Goal: Navigation & Orientation: Find specific page/section

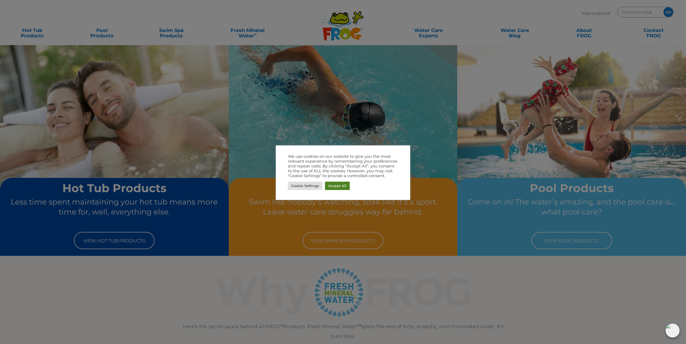
click at [332, 183] on link "Accept All" at bounding box center [337, 186] width 25 height 8
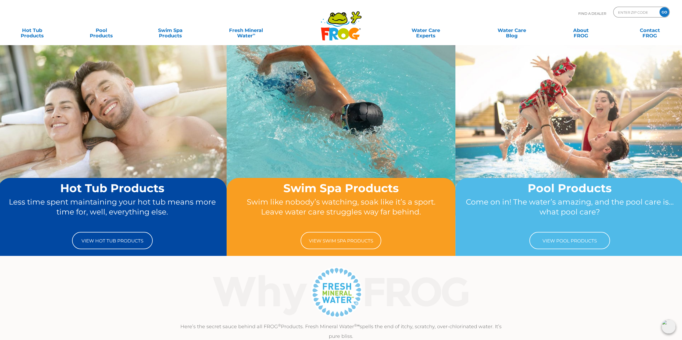
click at [113, 123] on img at bounding box center [112, 130] width 229 height 171
click at [583, 242] on link "View Pool Products" at bounding box center [569, 240] width 81 height 17
click at [586, 239] on link "View Pool Products" at bounding box center [569, 240] width 81 height 17
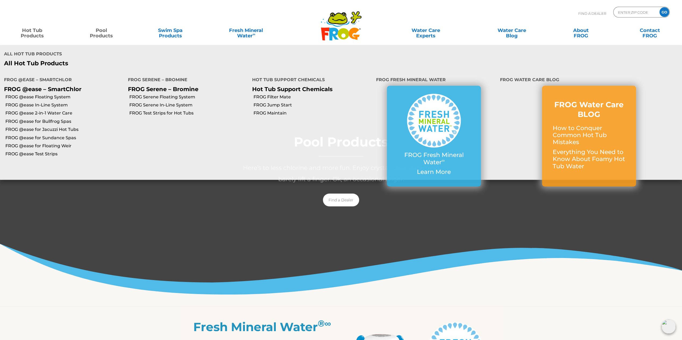
click at [39, 33] on link "Hot Tub Products" at bounding box center [32, 30] width 54 height 11
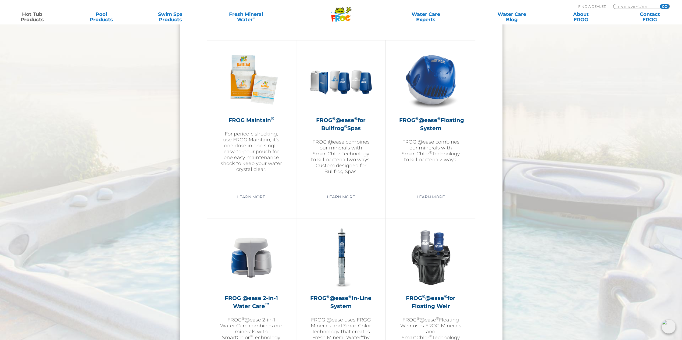
scroll to position [481, 0]
